Goal: Use online tool/utility: Utilize a website feature to perform a specific function

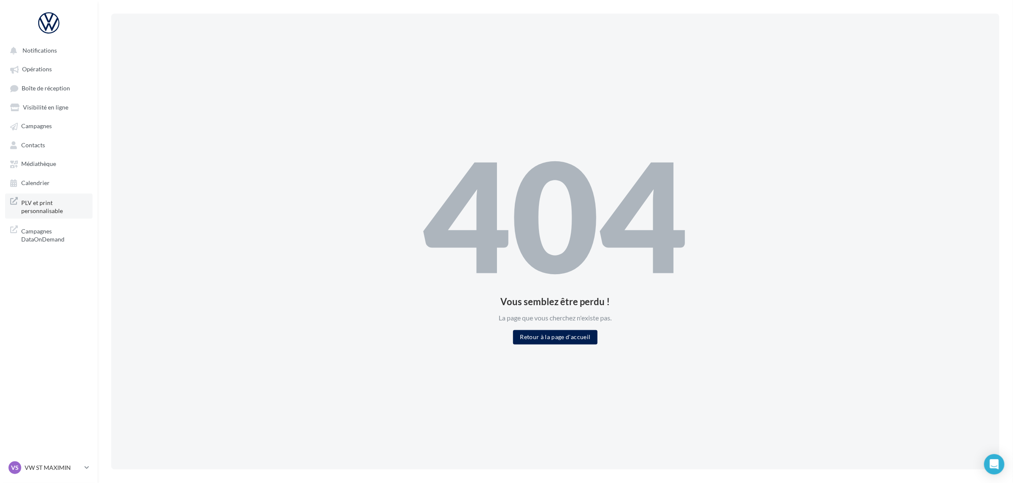
click at [28, 210] on span "PLV et print personnalisable" at bounding box center [54, 206] width 66 height 18
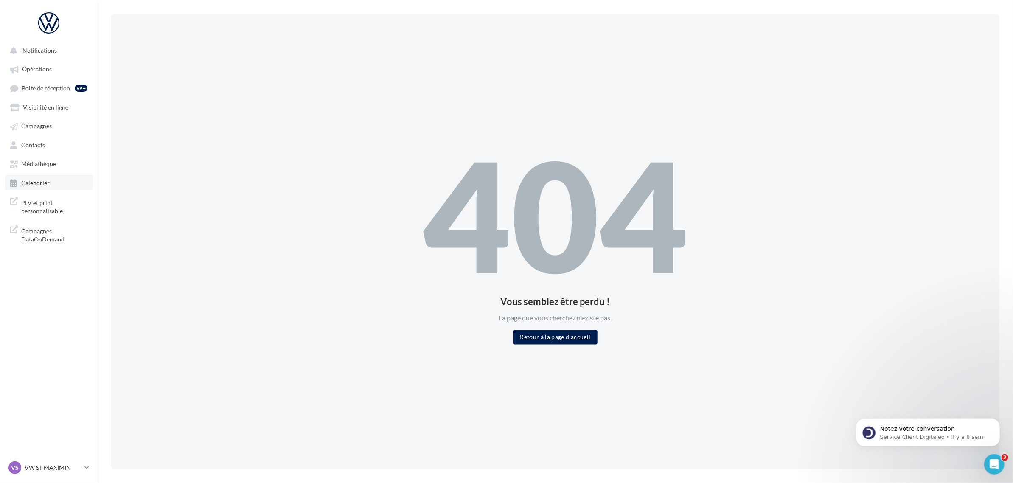
click at [43, 177] on link "Calendrier" at bounding box center [48, 182] width 87 height 15
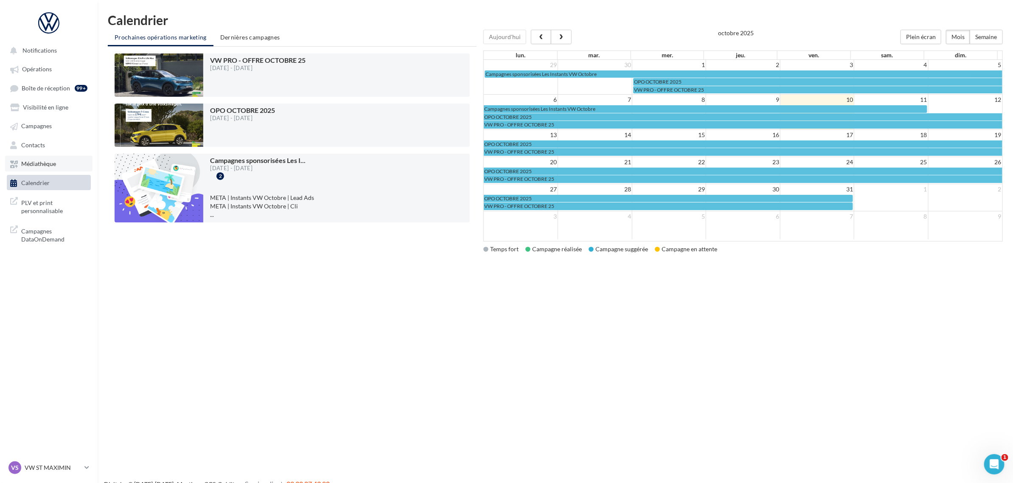
click at [41, 160] on span "Médiathèque" at bounding box center [38, 163] width 35 height 7
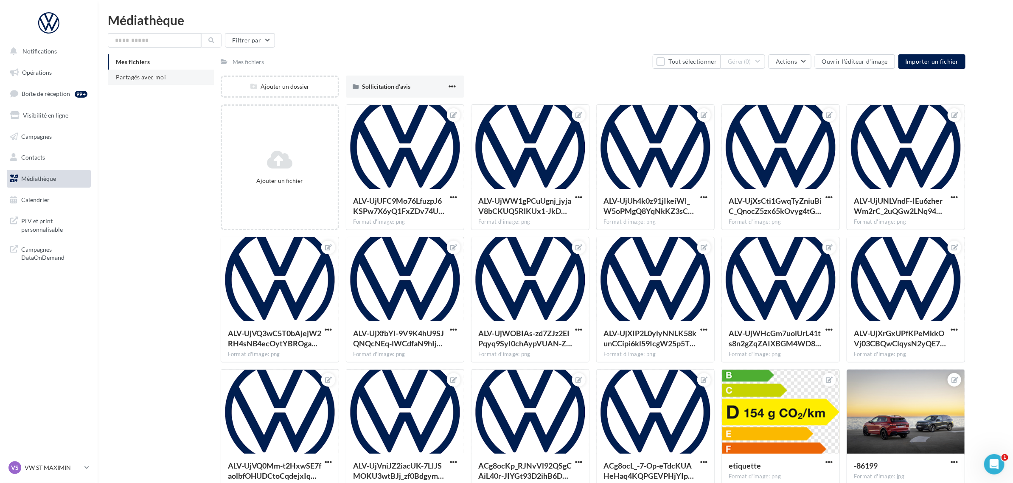
click at [183, 78] on li "Partagés avec moi" at bounding box center [161, 77] width 106 height 15
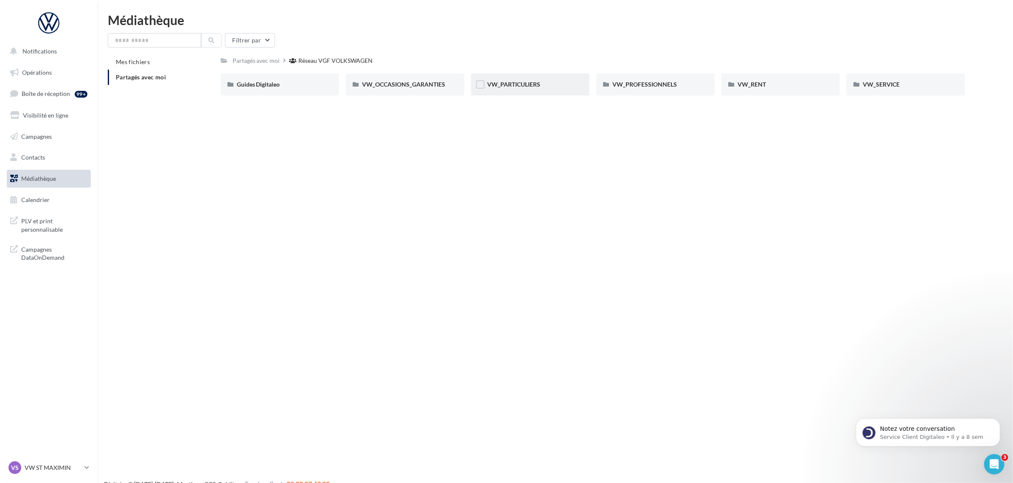
click at [517, 79] on div "VW_PARTICULIERS" at bounding box center [530, 84] width 118 height 22
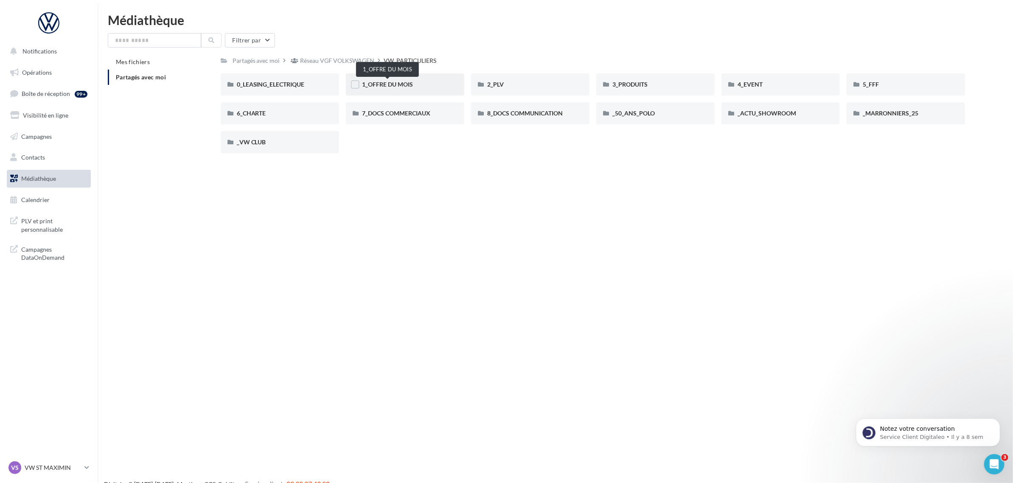
click at [408, 84] on span "1_OFFRE DU MOIS" at bounding box center [387, 84] width 51 height 7
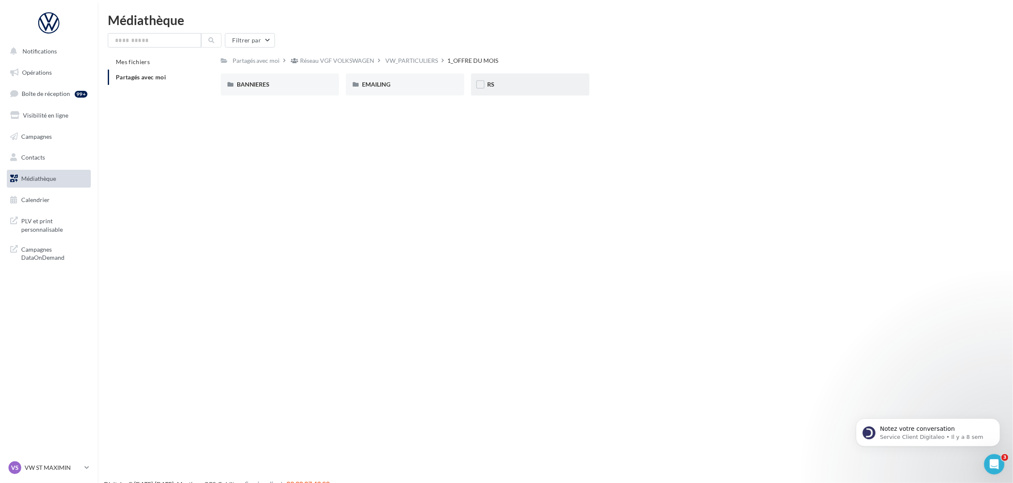
click at [534, 88] on div "RS" at bounding box center [530, 84] width 86 height 8
click at [341, 58] on div "VW_PARTICULIERS" at bounding box center [334, 60] width 53 height 8
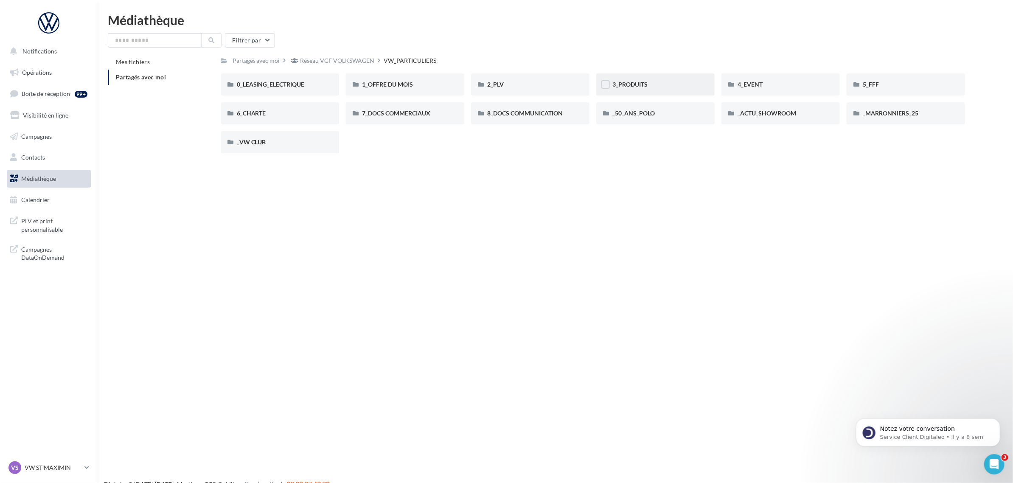
click at [659, 87] on div "3_PRODUITS" at bounding box center [655, 84] width 86 height 8
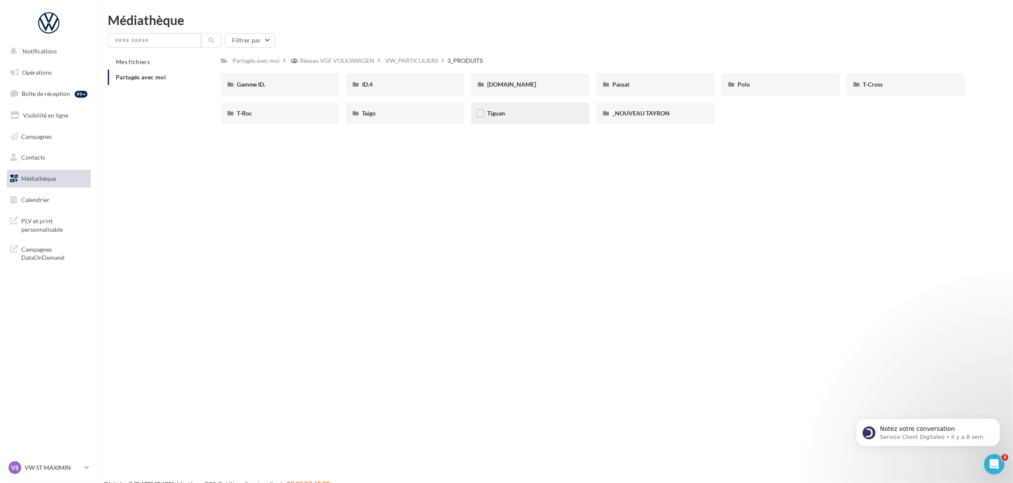
click at [508, 117] on div "Tiguan" at bounding box center [530, 113] width 86 height 8
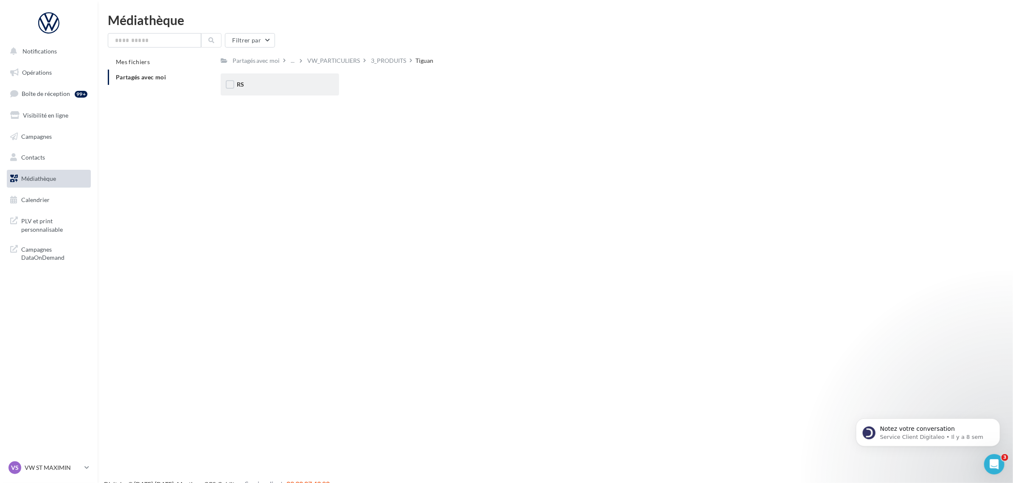
click at [269, 81] on div "RS" at bounding box center [280, 84] width 86 height 8
click at [412, 79] on div "eHybrid" at bounding box center [405, 84] width 118 height 22
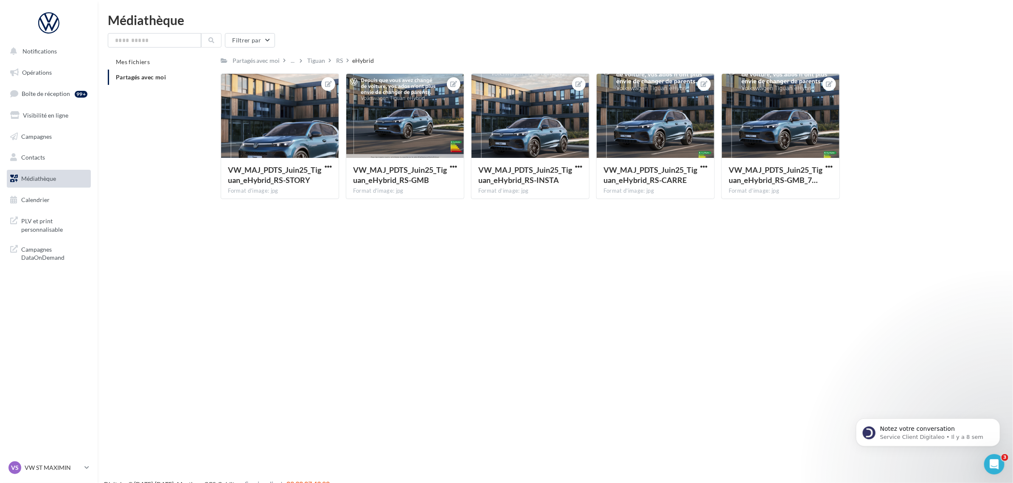
click at [120, 79] on span "Partagés avec moi" at bounding box center [141, 76] width 50 height 7
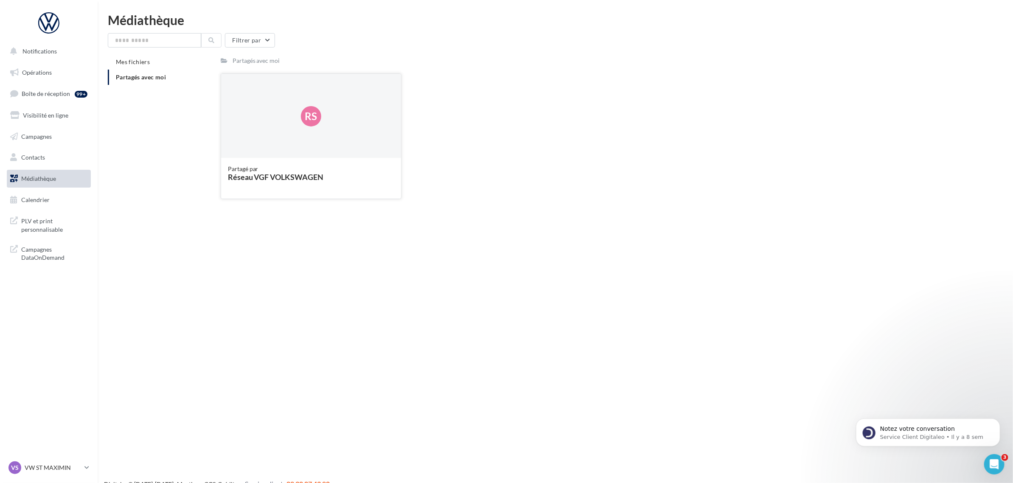
click at [293, 104] on div "Rs" at bounding box center [311, 116] width 180 height 85
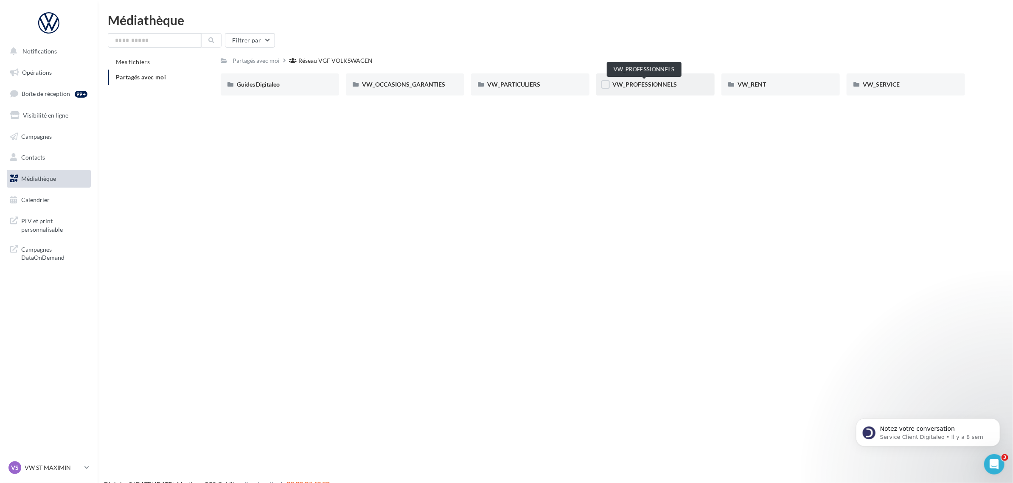
click at [636, 85] on span "VW_PROFESSIONNELS" at bounding box center [644, 84] width 64 height 7
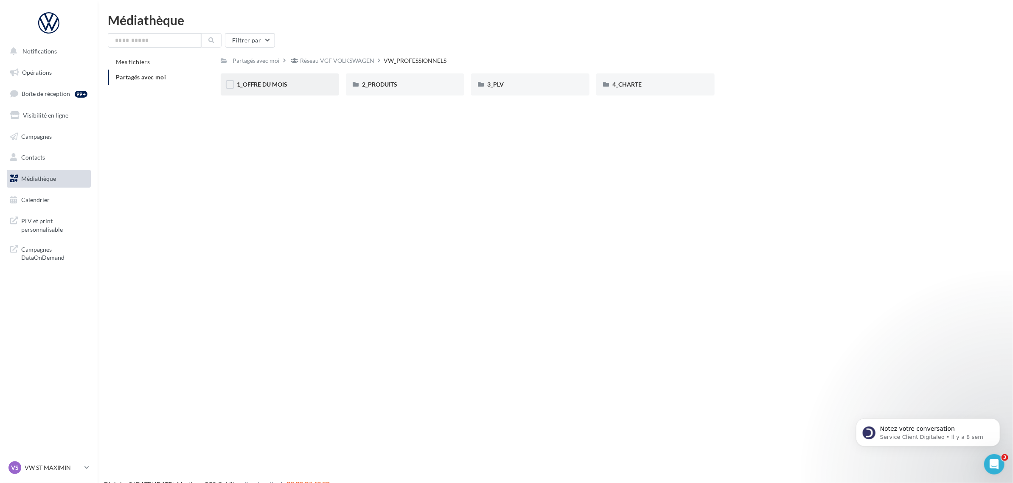
click at [291, 88] on div "1_OFFRE DU MOIS" at bounding box center [280, 84] width 86 height 8
click at [401, 90] on div "RS" at bounding box center [405, 84] width 118 height 22
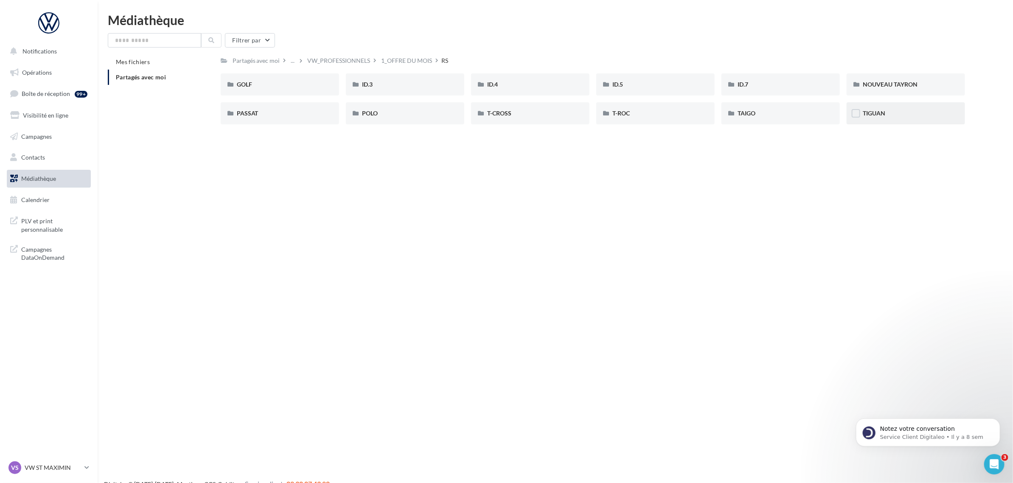
click at [898, 111] on div "TIGUAN" at bounding box center [906, 113] width 86 height 8
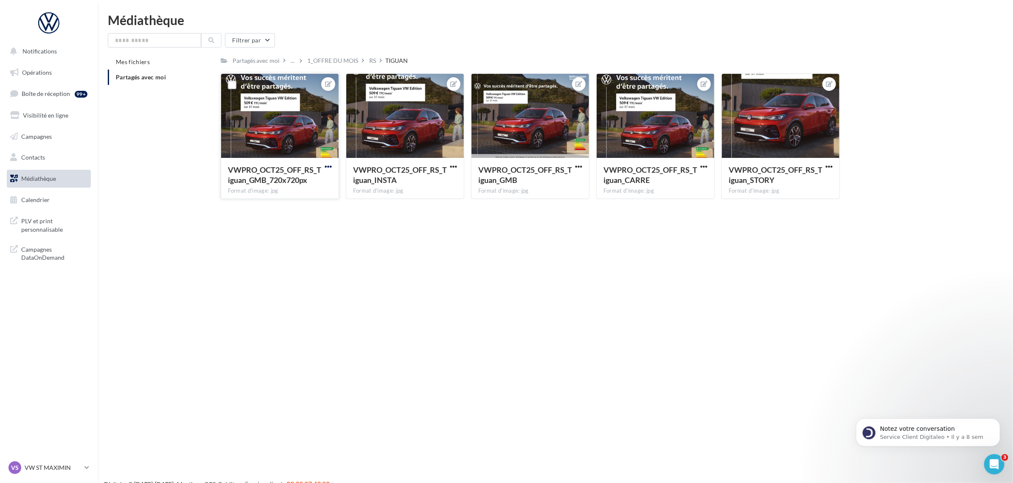
click at [330, 167] on span "button" at bounding box center [328, 166] width 7 height 7
click at [321, 182] on button "Ouvrir l'éditeur d'image" at bounding box center [289, 183] width 90 height 22
